Goal: Information Seeking & Learning: Learn about a topic

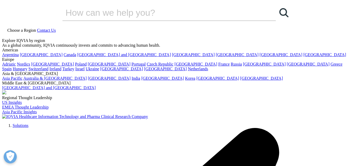
click at [36, 28] on span "Choose a Region" at bounding box center [21, 30] width 29 height 4
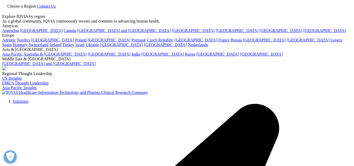
scroll to position [26, 0]
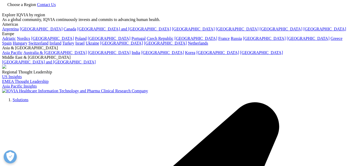
click at [214, 55] on link "[GEOGRAPHIC_DATA]" at bounding box center [217, 52] width 43 height 4
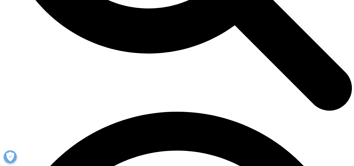
scroll to position [719, 0]
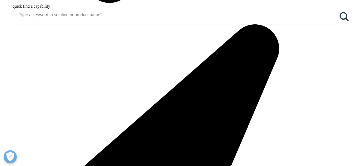
scroll to position [659, 0]
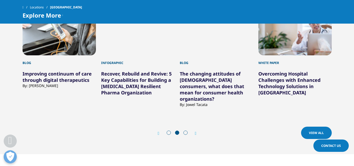
click at [196, 131] on icon "Next slide" at bounding box center [196, 133] width 2 height 4
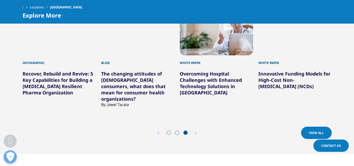
click at [196, 131] on icon "Next slide" at bounding box center [196, 133] width 2 height 4
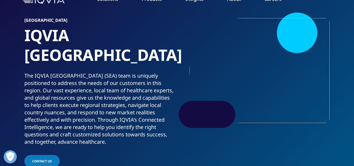
scroll to position [30, 0]
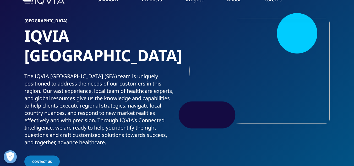
click at [132, 97] on link "Pharmaceutical Manufacturers" at bounding box center [135, 96] width 83 height 6
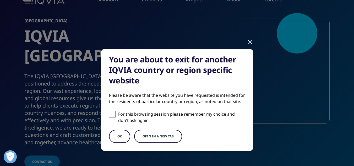
click at [244, 45] on div "You are about to exit for another IQVIA country or region specific website Plea…" at bounding box center [177, 104] width 309 height 208
click at [247, 42] on div at bounding box center [250, 42] width 6 height 14
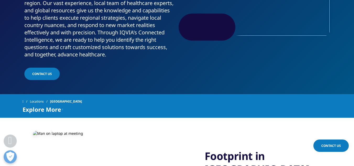
scroll to position [130, 0]
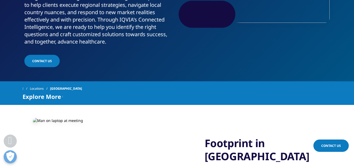
click at [56, 98] on span "Explore More" at bounding box center [42, 96] width 39 height 6
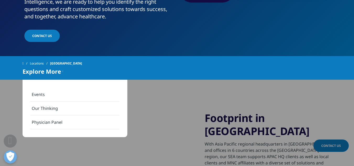
scroll to position [156, 0]
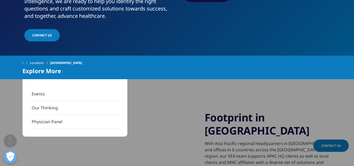
click at [49, 149] on img at bounding box center [109, 141] width 153 height 98
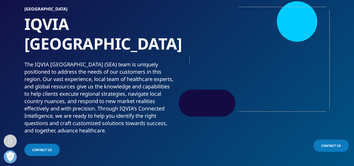
scroll to position [0, 0]
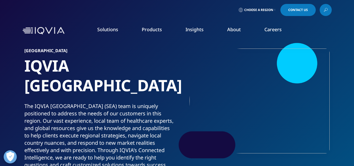
click at [328, 10] on link at bounding box center [326, 10] width 12 height 12
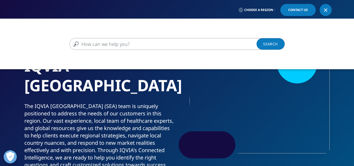
click at [139, 41] on input "Search" at bounding box center [169, 44] width 200 height 12
type input "pharmaceutical"
click at [266, 47] on link "Search Loading" at bounding box center [270, 44] width 28 height 12
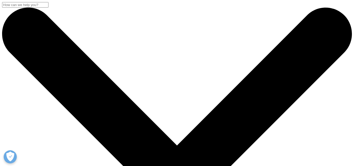
drag, startPoint x: 112, startPoint y: 84, endPoint x: 0, endPoint y: 97, distance: 112.4
type input "east europe"
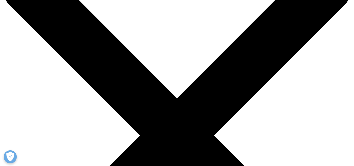
scroll to position [47, 0]
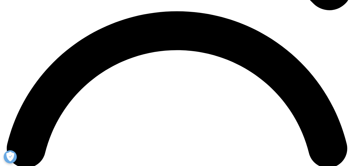
scroll to position [698, 0]
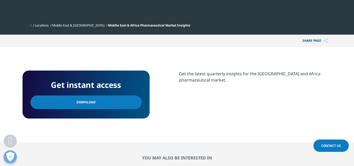
scroll to position [178, 0]
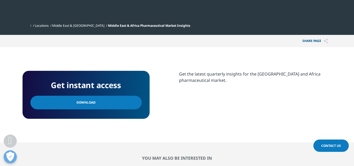
click at [118, 99] on link "Download" at bounding box center [85, 103] width 111 height 14
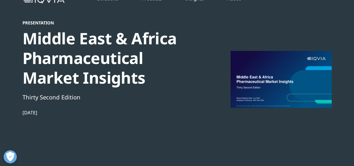
scroll to position [0, 0]
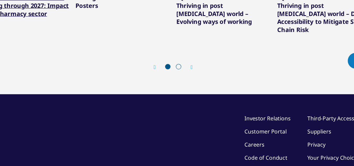
scroll to position [628, 0]
